Goal: Transaction & Acquisition: Purchase product/service

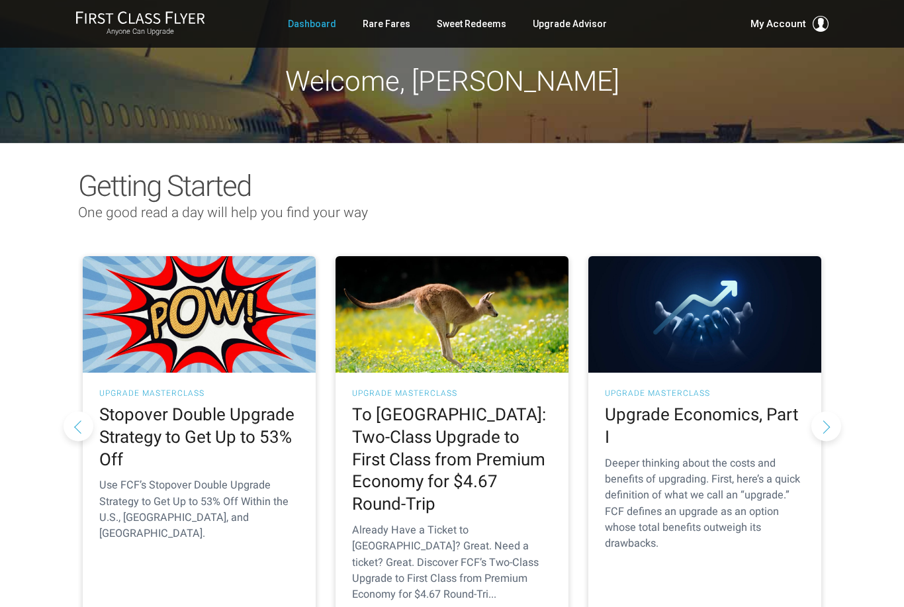
click at [387, 28] on link "Rare Fares" at bounding box center [387, 24] width 48 height 24
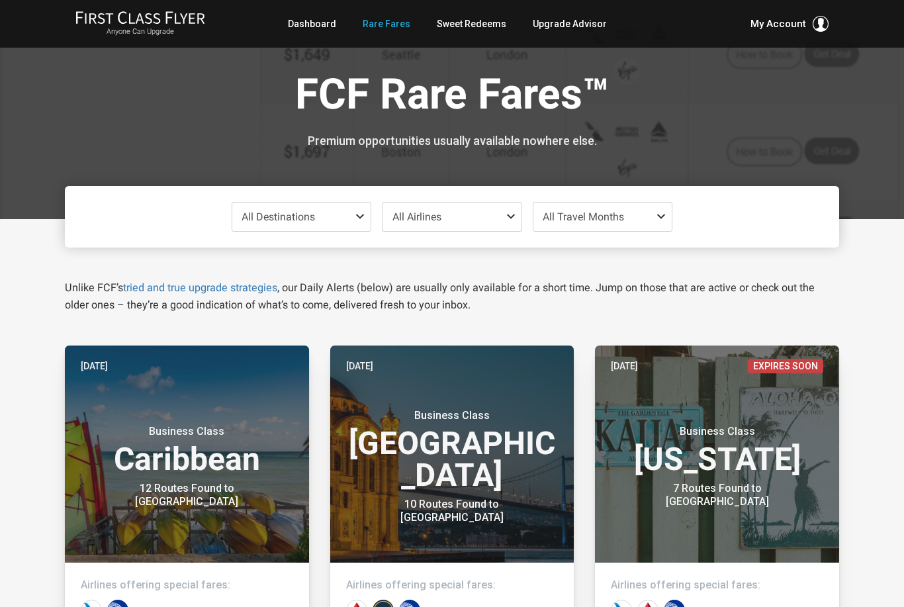
click at [482, 27] on link "Sweet Redeems" at bounding box center [471, 24] width 69 height 24
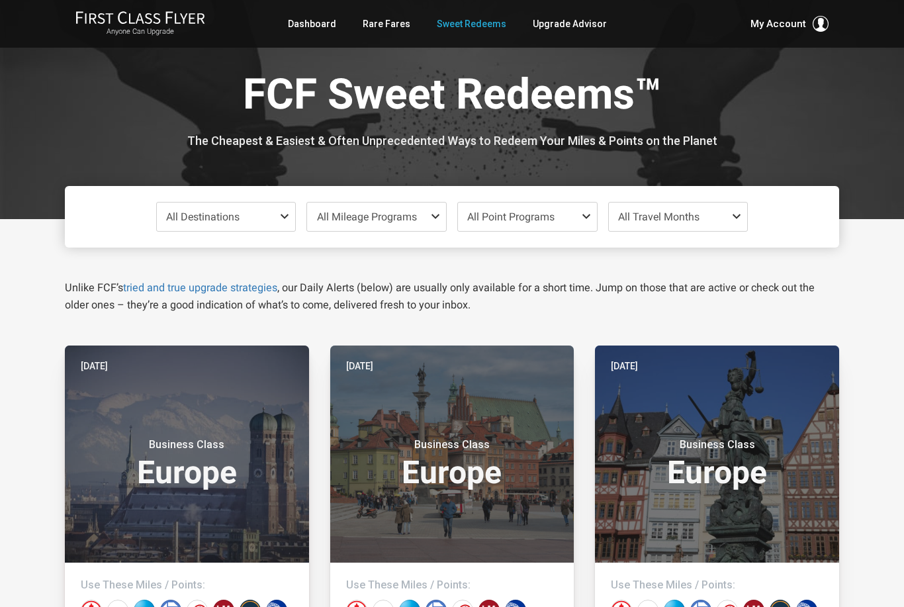
click at [566, 24] on link "Upgrade Advisor" at bounding box center [570, 24] width 74 height 24
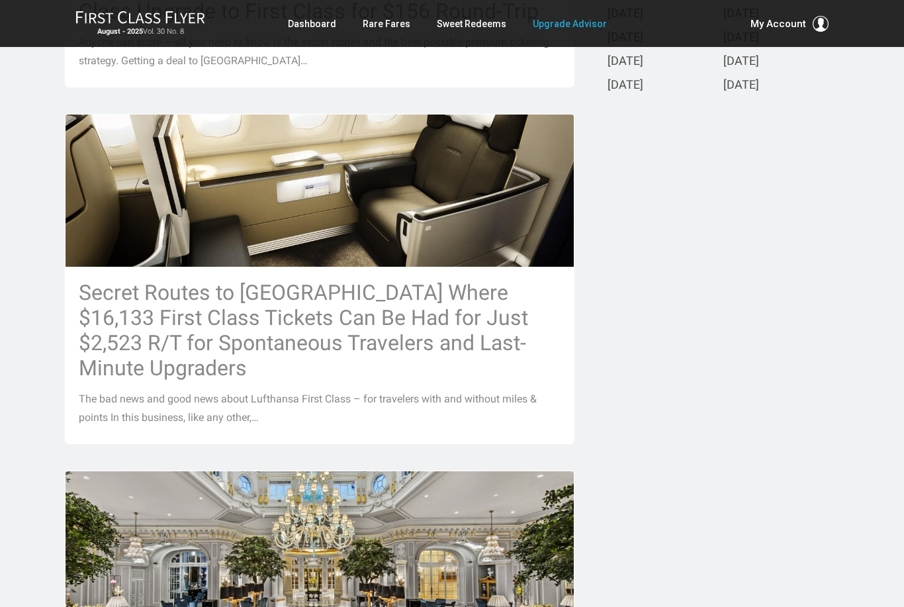
scroll to position [584, 0]
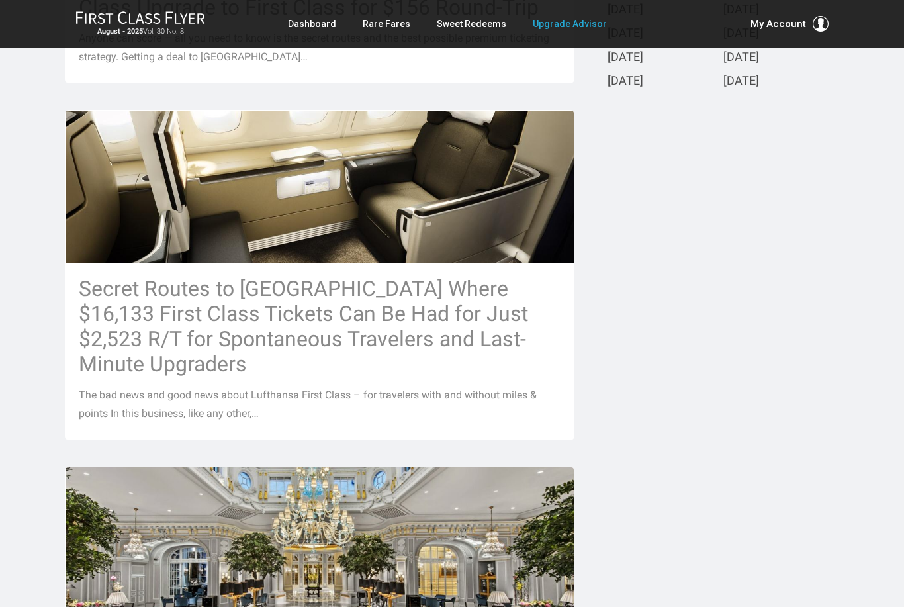
click at [434, 431] on div "Already Have a Ticket to Asia? Great. Need a Ticket? Great. Discover FCF’s Two-…" at bounding box center [319, 569] width 509 height 1582
click at [455, 386] on p "The bad news and good news about Lufthansa First Class – for travelers with and…" at bounding box center [320, 404] width 482 height 37
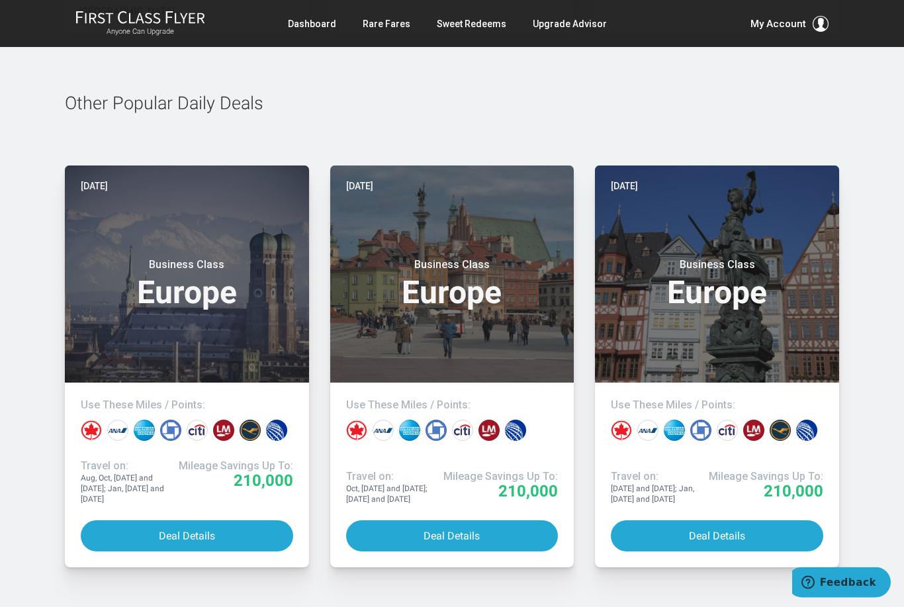
scroll to position [7001, 0]
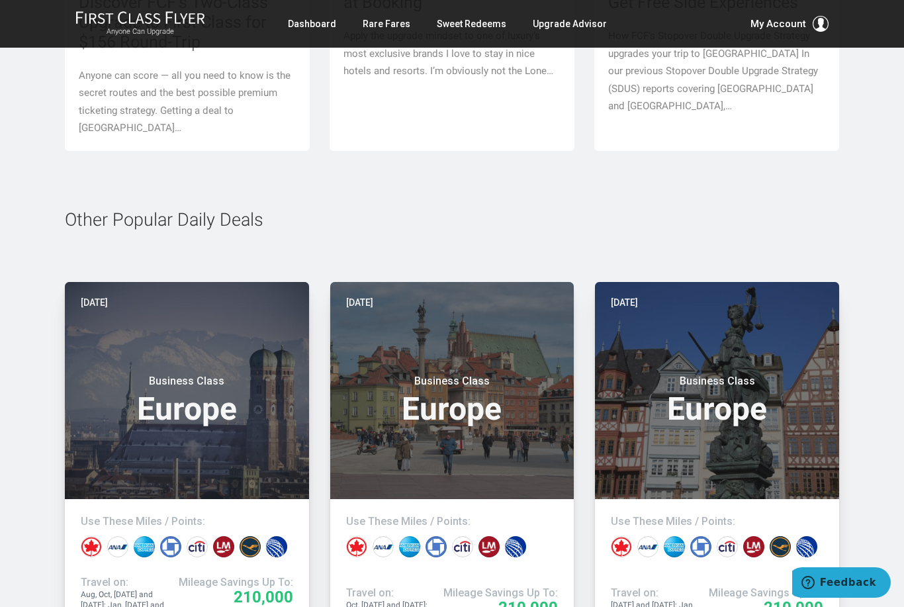
click at [379, 17] on link "Rare Fares" at bounding box center [387, 24] width 48 height 24
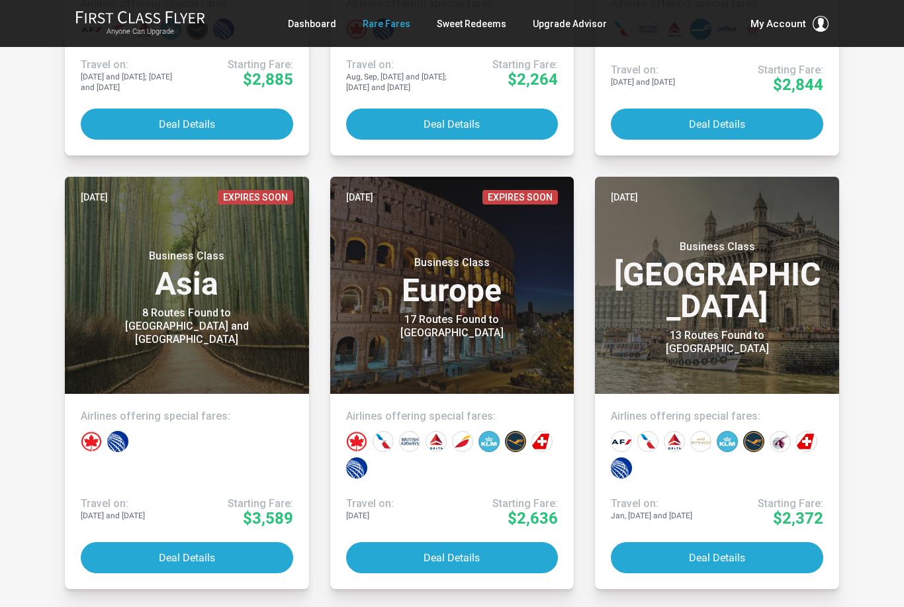
scroll to position [1844, 0]
click at [462, 556] on button "Deal Details" at bounding box center [452, 557] width 212 height 31
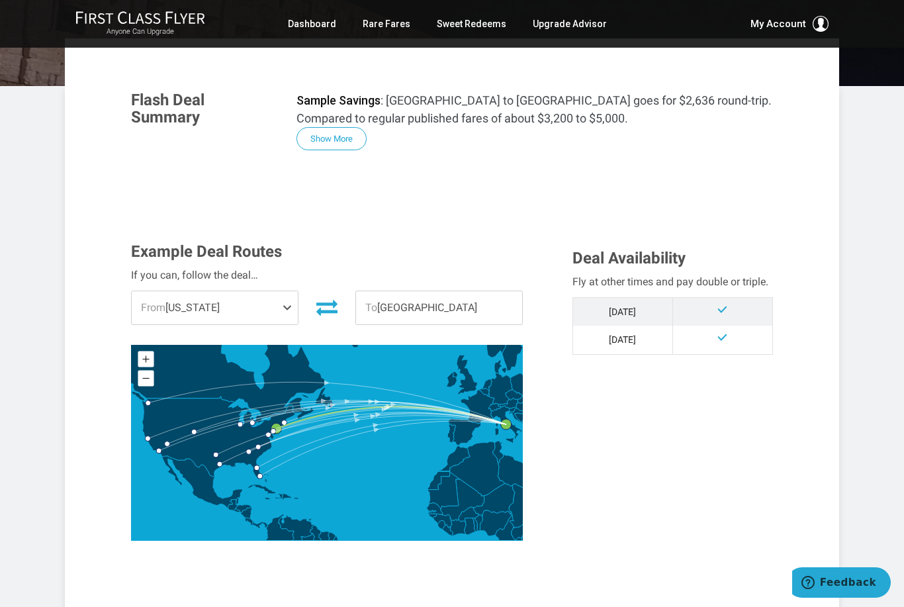
scroll to position [210, 0]
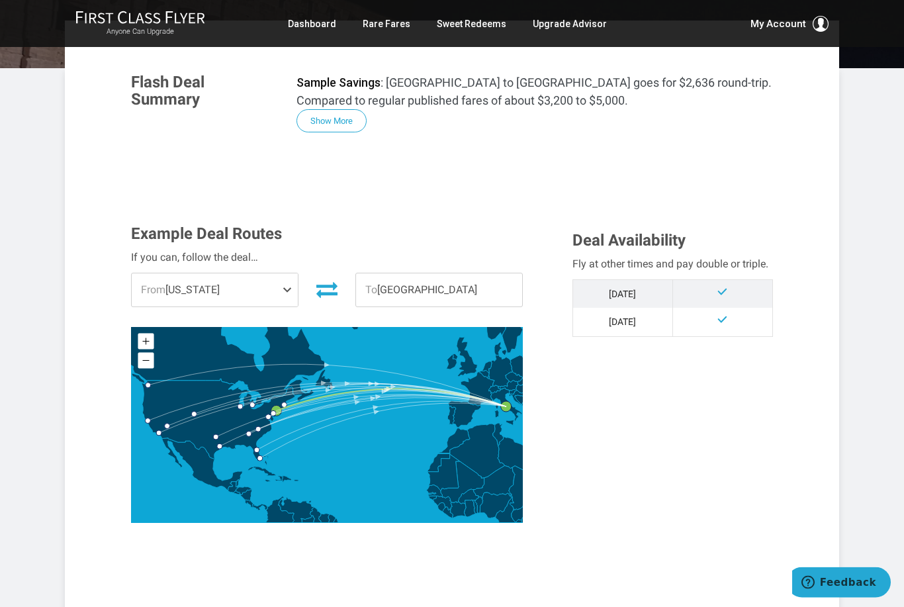
click at [275, 298] on span "From [US_STATE]" at bounding box center [215, 290] width 166 height 33
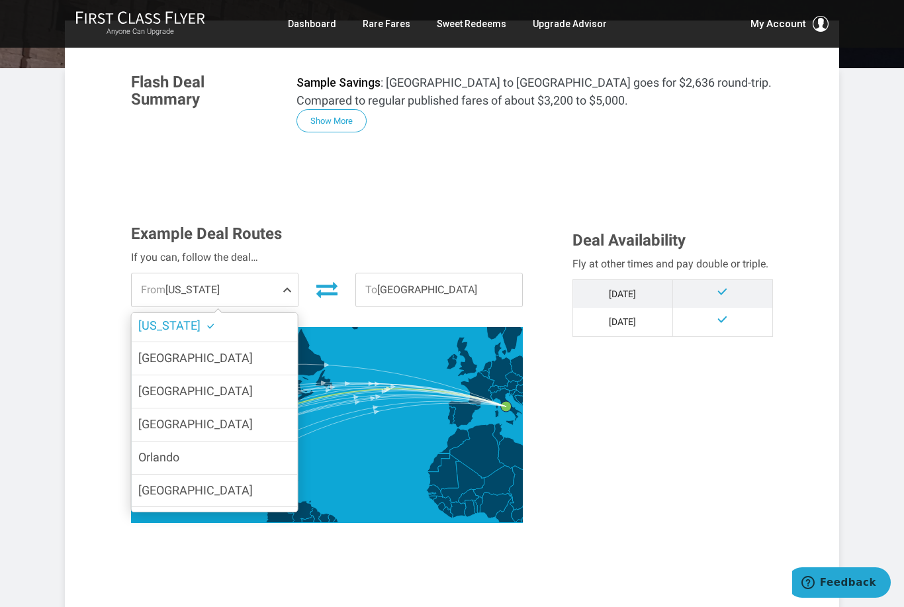
scroll to position [37, 0]
click at [273, 358] on label "[GEOGRAPHIC_DATA]" at bounding box center [215, 357] width 166 height 32
click at [0, 0] on input "[GEOGRAPHIC_DATA]" at bounding box center [0, 0] width 0 height 0
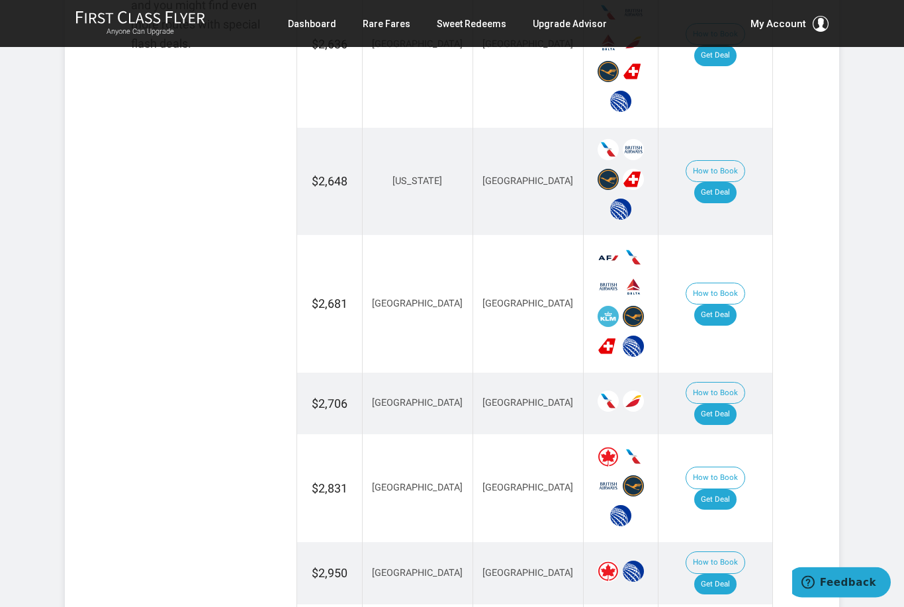
scroll to position [918, 0]
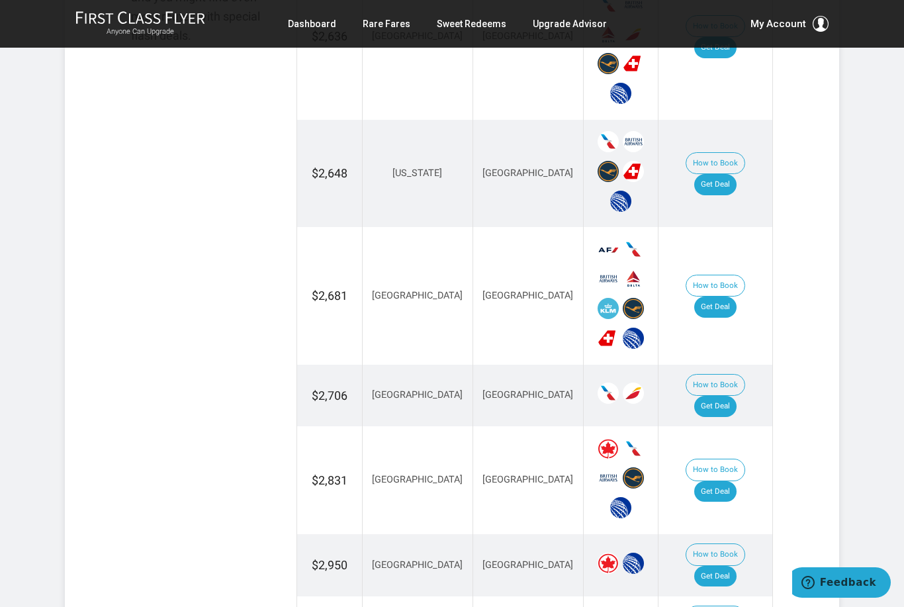
click at [732, 481] on link "Get Deal" at bounding box center [715, 491] width 42 height 21
